Goal: Share content: Share content

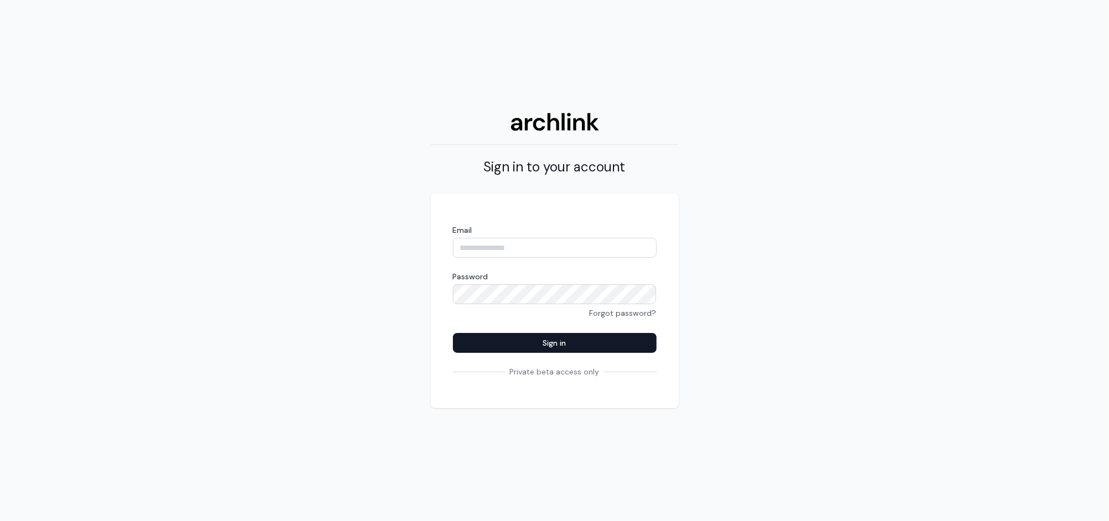
type input "**********"
click at [555, 339] on button "Sign in" at bounding box center [555, 343] width 204 height 20
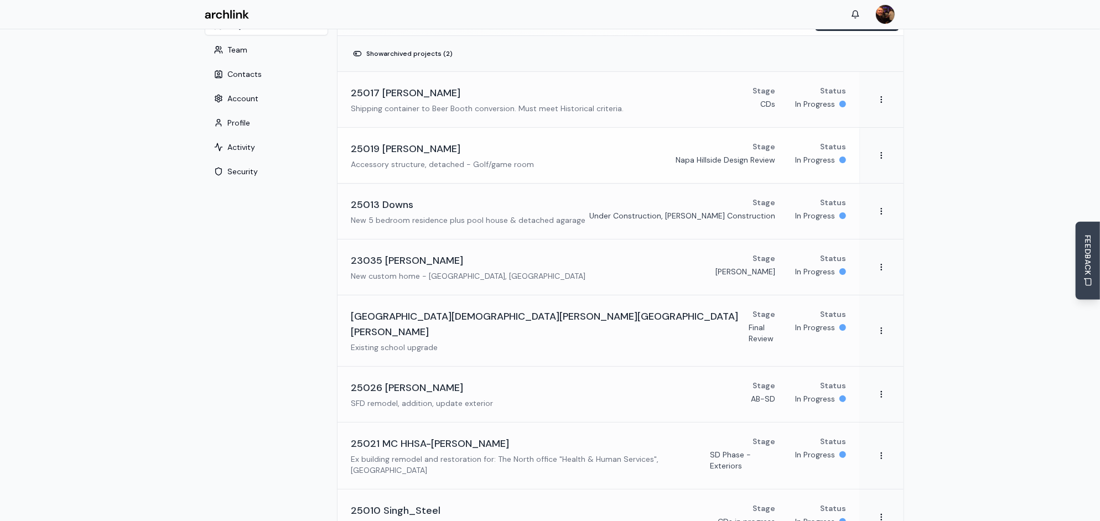
scroll to position [8, 0]
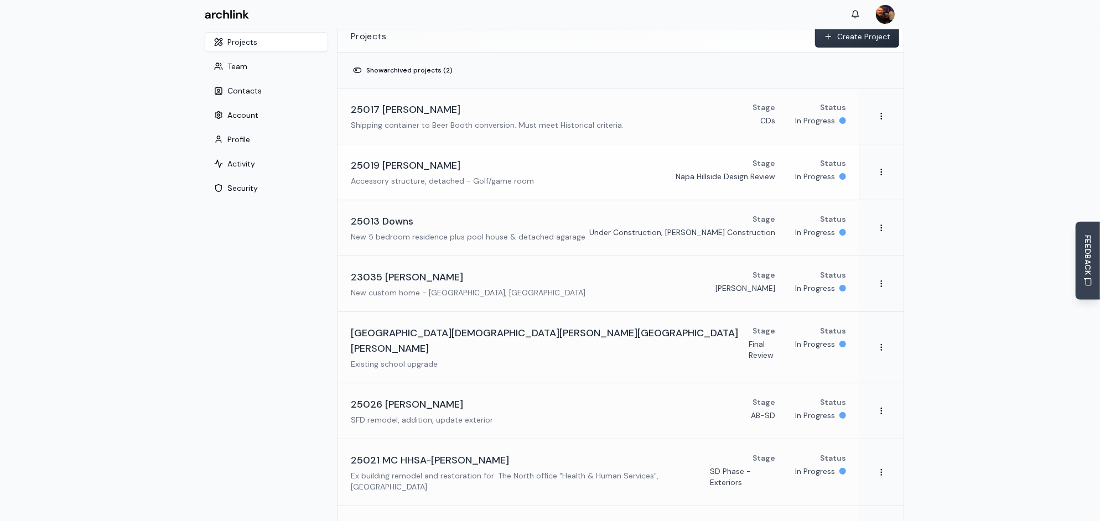
click at [430, 171] on div "25019 [PERSON_NAME]" at bounding box center [442, 165] width 183 height 15
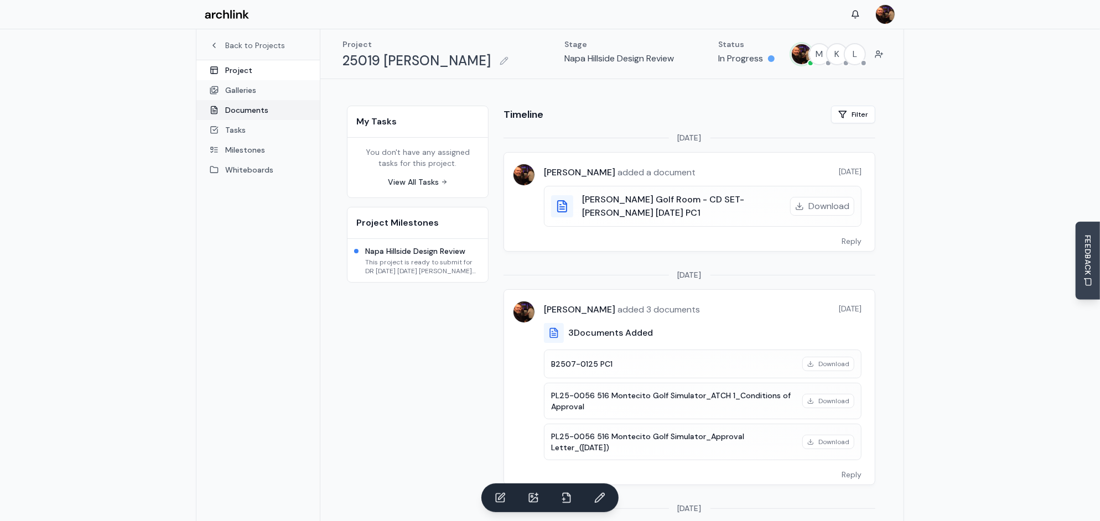
click at [252, 110] on link "Documents" at bounding box center [257, 110] width 123 height 20
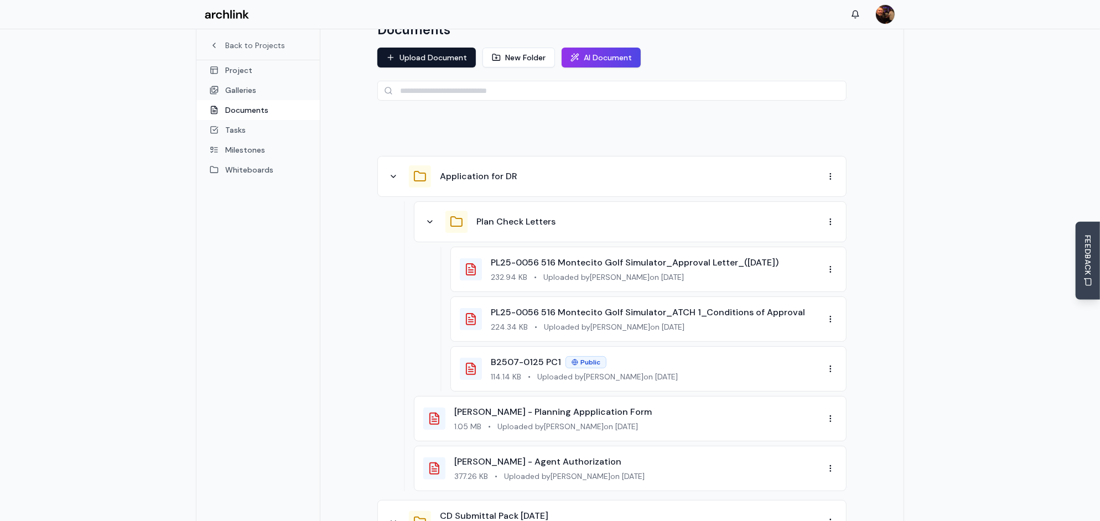
scroll to position [119, 0]
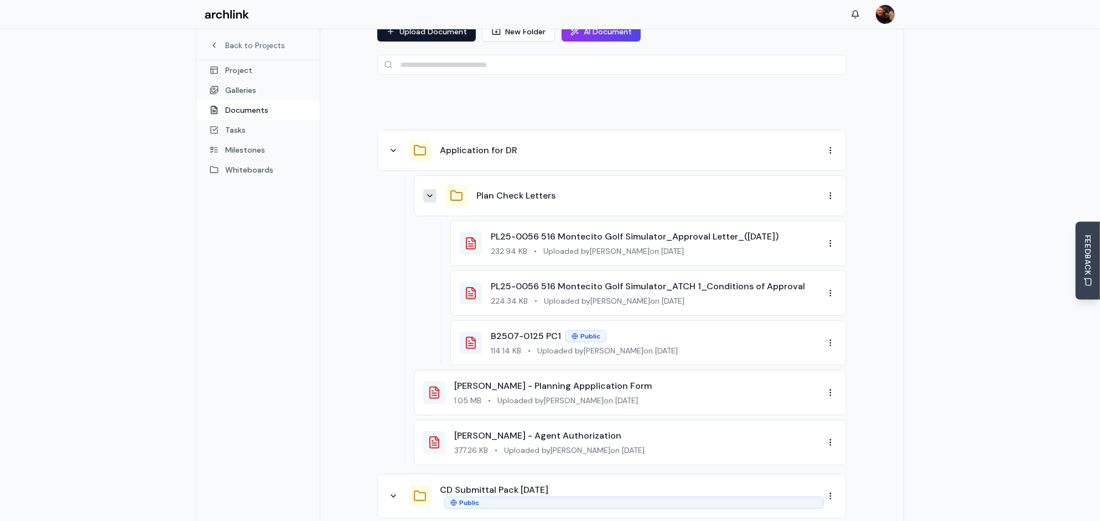
click at [432, 195] on icon at bounding box center [430, 196] width 9 height 9
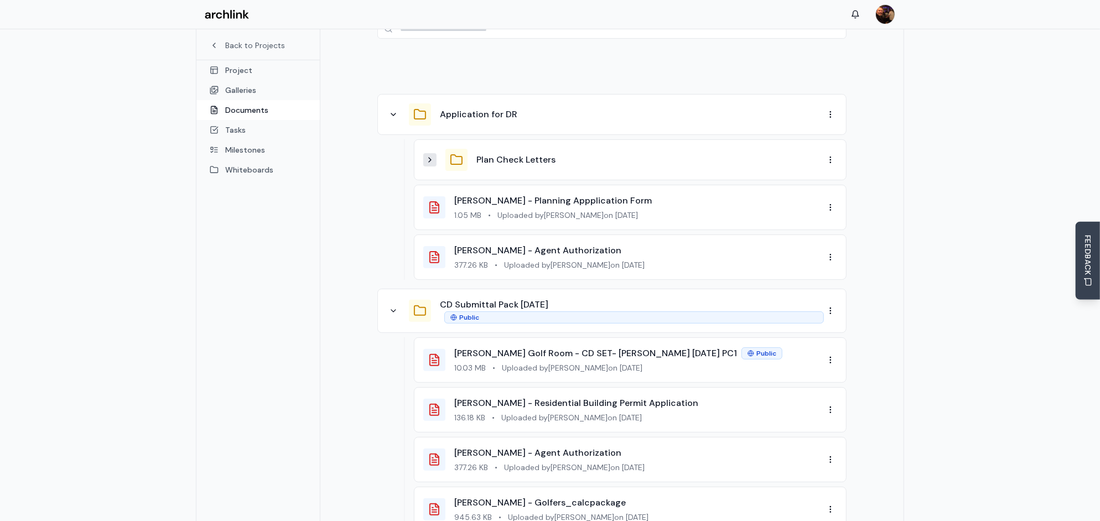
scroll to position [174, 0]
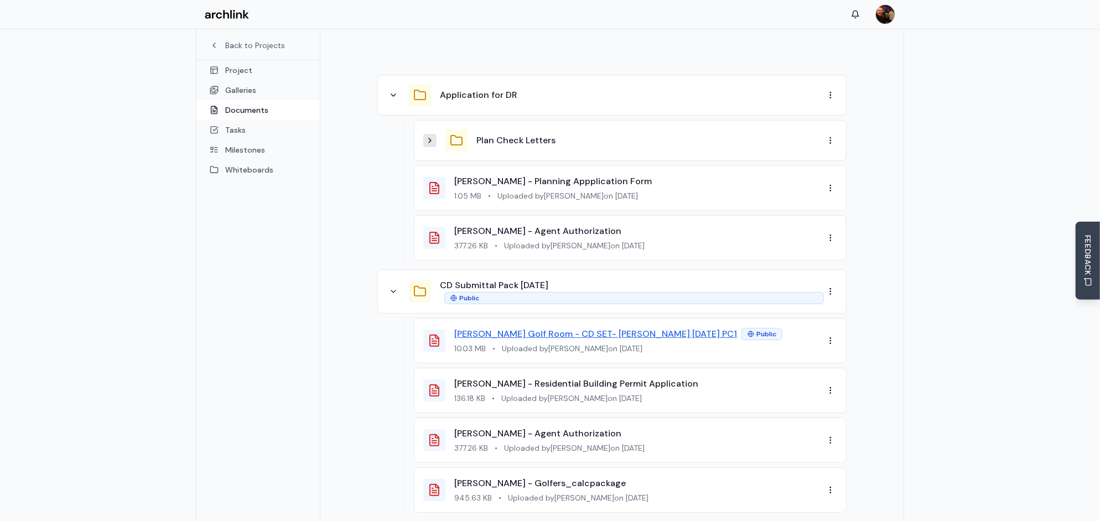
click at [560, 332] on link "[PERSON_NAME] Golf Room - CD SET- [PERSON_NAME] [DATE] PC1" at bounding box center [595, 334] width 283 height 12
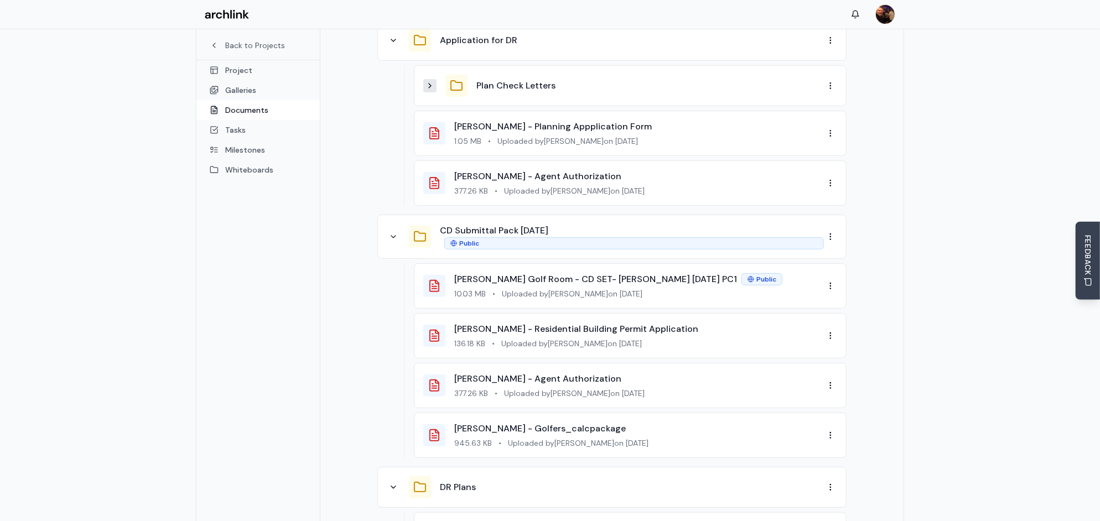
scroll to position [230, 0]
click at [831, 286] on html "Back to Projects Project Galleries Documents Tasks Milestones Whiteboards Proje…" at bounding box center [554, 262] width 1109 height 985
click at [803, 339] on div "Share" at bounding box center [801, 339] width 65 height 18
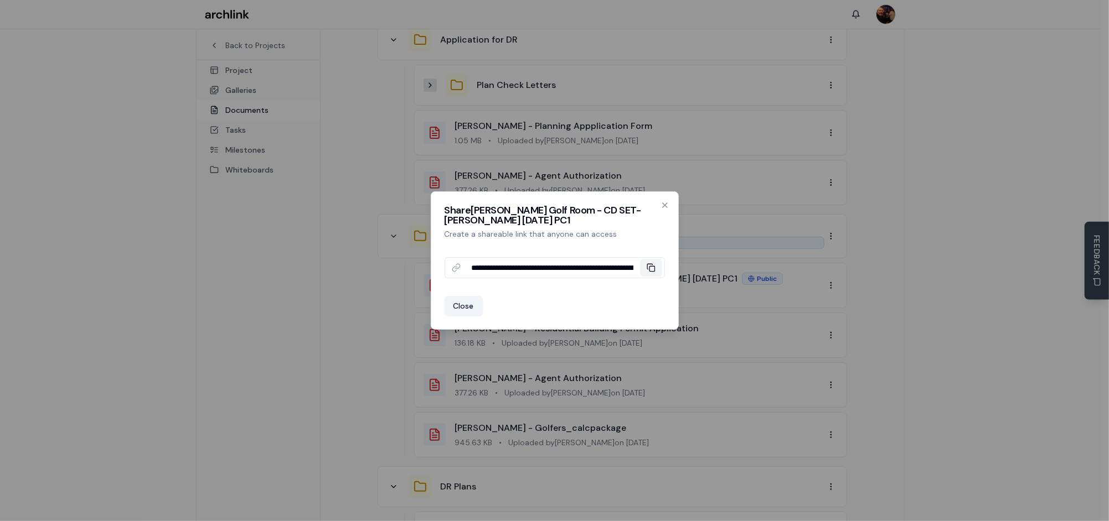
click at [653, 268] on icon at bounding box center [650, 267] width 9 height 9
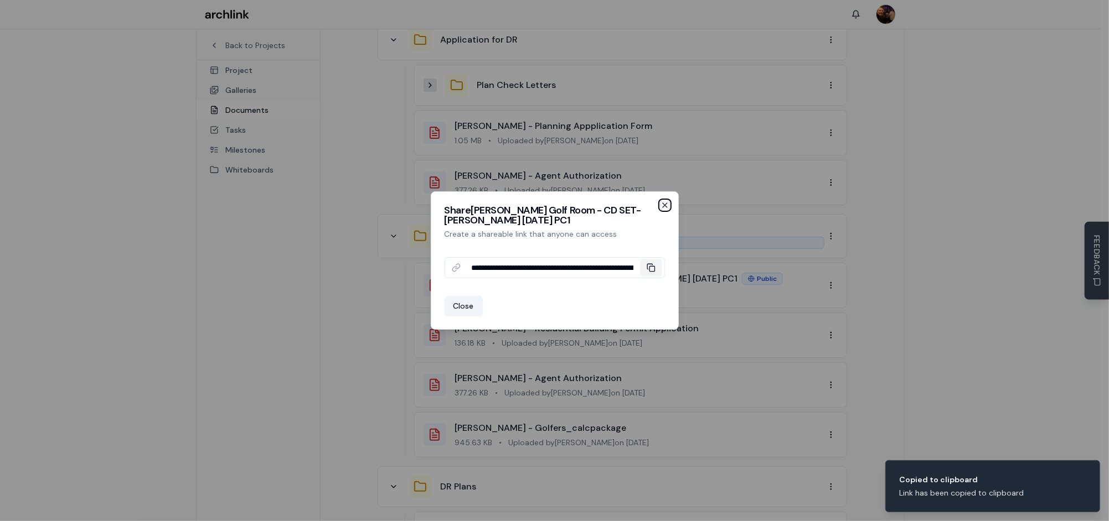
click at [664, 201] on icon "button" at bounding box center [664, 205] width 9 height 9
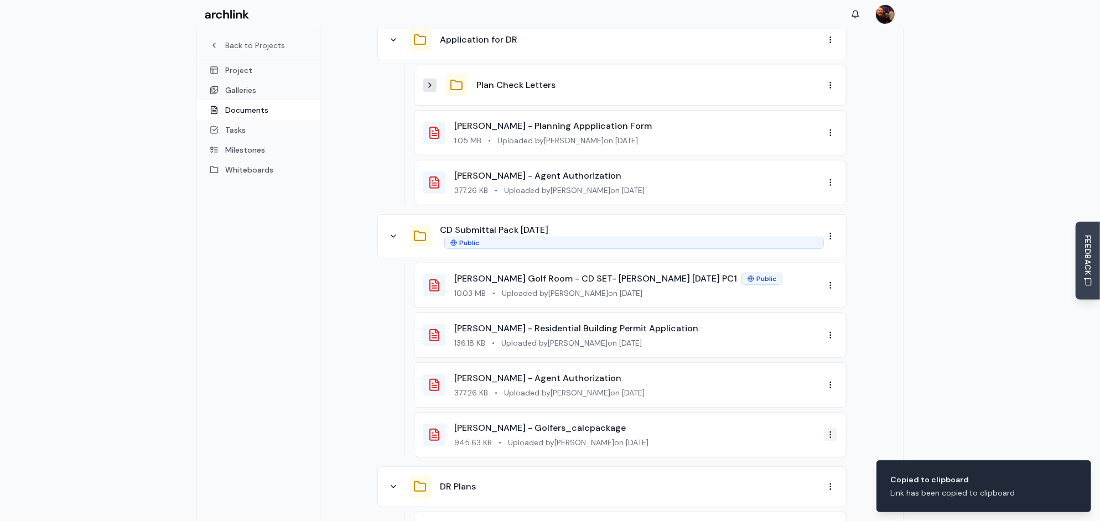
click at [831, 436] on html "Back to Projects Project Galleries Documents Tasks Milestones Whiteboards Proje…" at bounding box center [550, 262] width 1100 height 985
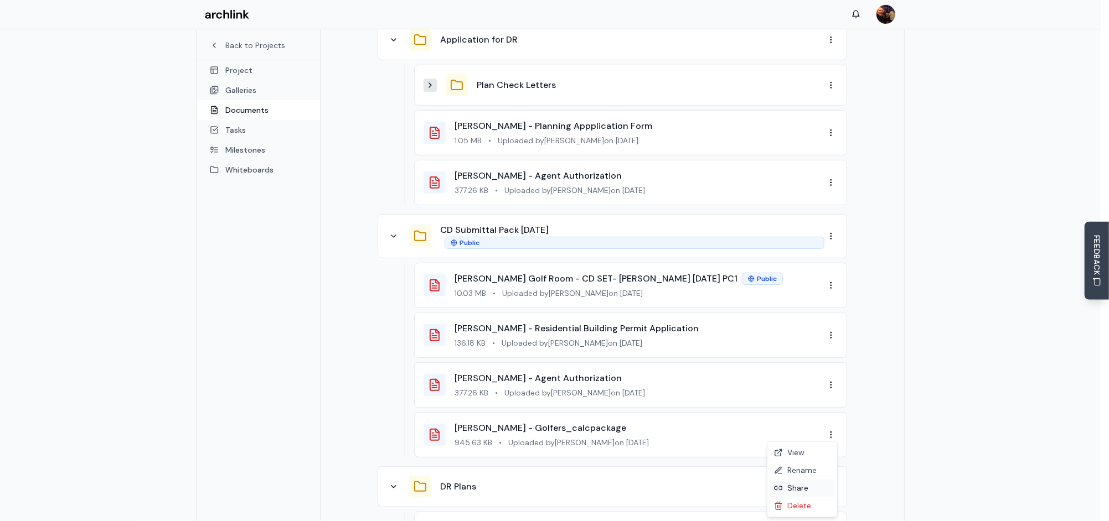
click at [805, 488] on div "Share" at bounding box center [801, 489] width 65 height 18
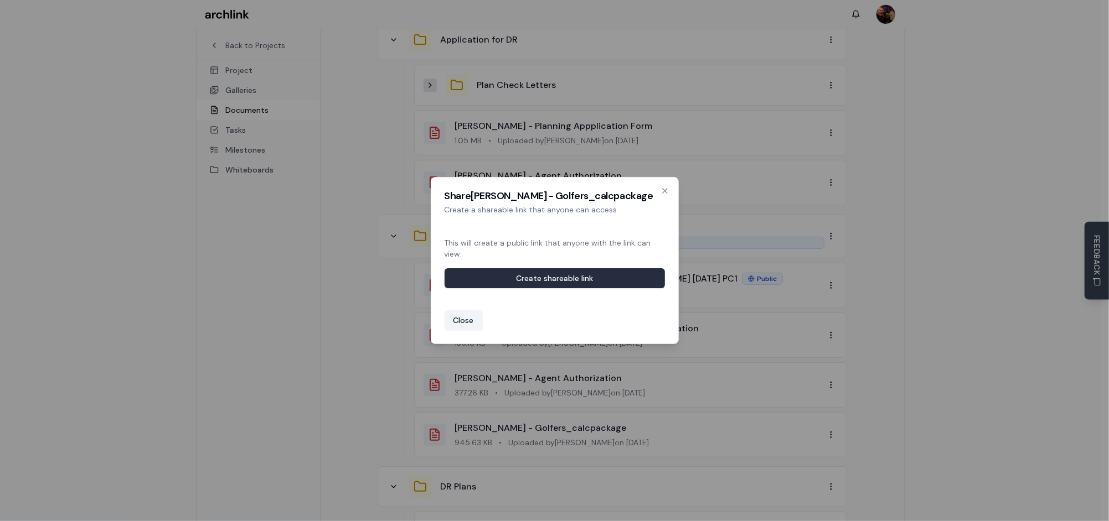
click at [623, 275] on button "Create shareable link" at bounding box center [554, 278] width 220 height 20
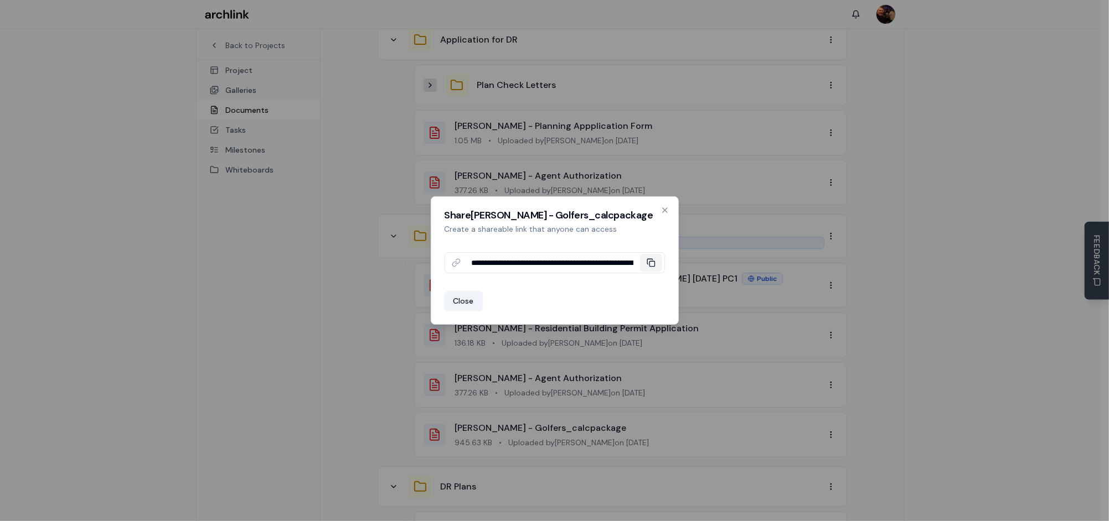
click at [654, 265] on icon at bounding box center [650, 262] width 9 height 9
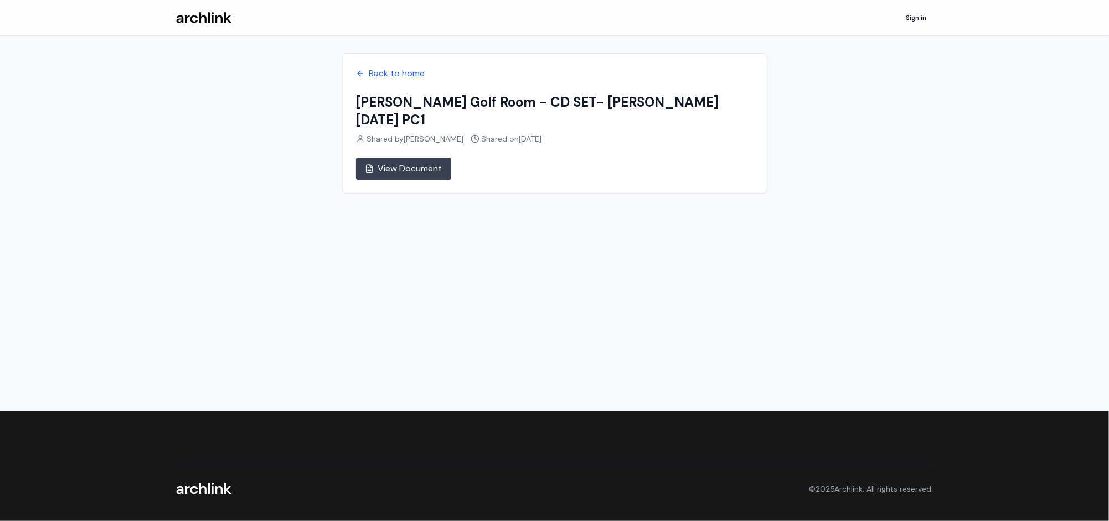
click at [423, 158] on link "View Document" at bounding box center [403, 169] width 95 height 22
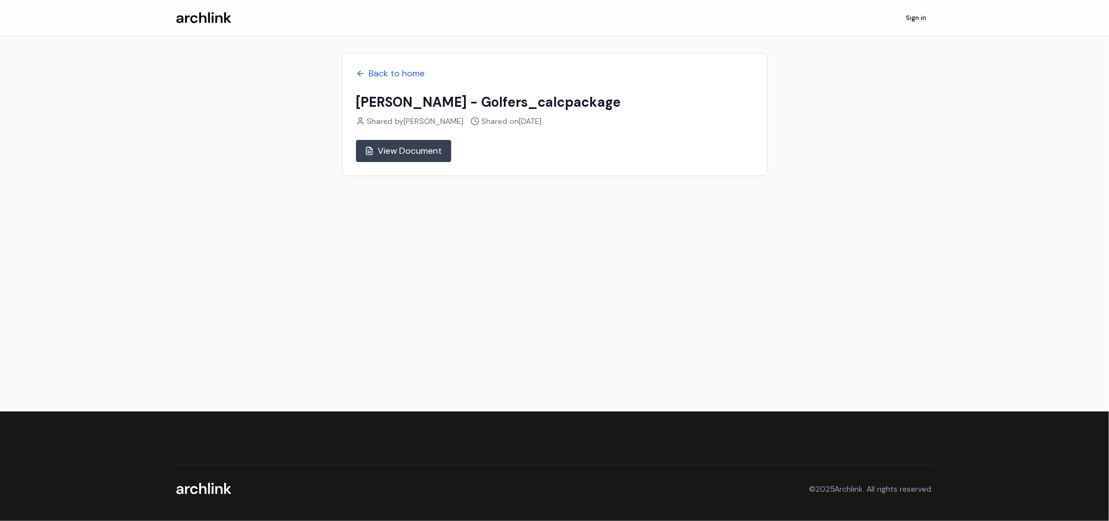
click at [430, 147] on link "View Document" at bounding box center [403, 151] width 95 height 22
